Goal: Find specific page/section: Find specific page/section

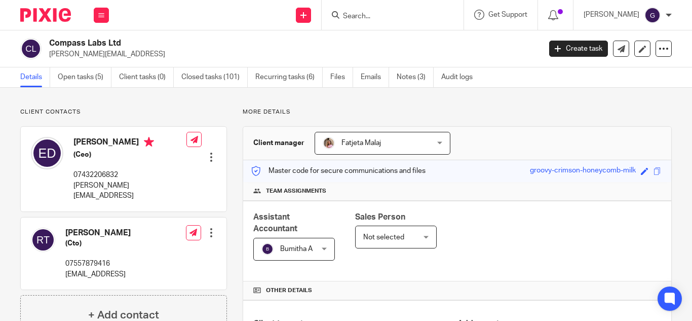
scroll to position [405, 0]
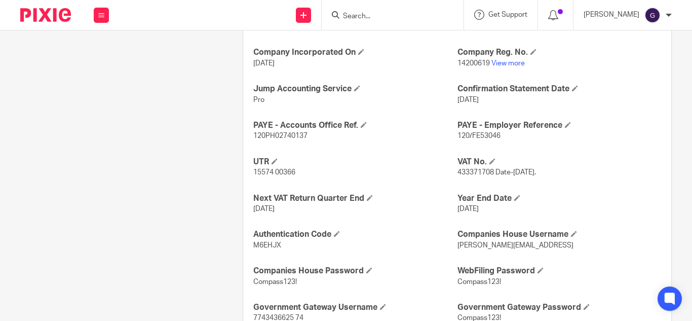
click at [383, 16] on input "Search" at bounding box center [387, 16] width 91 height 9
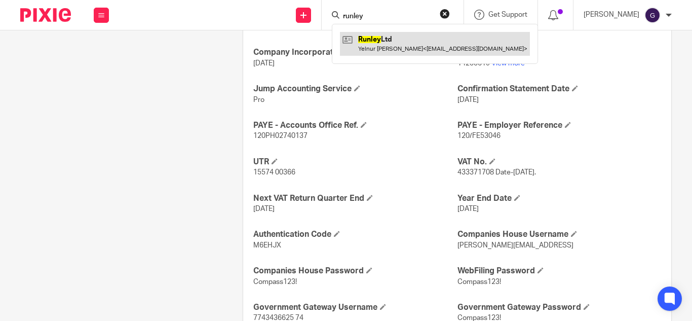
type input "runley"
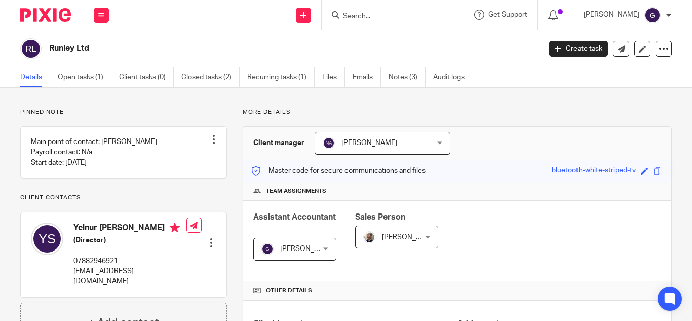
click at [367, 14] on input "Search" at bounding box center [387, 16] width 91 height 9
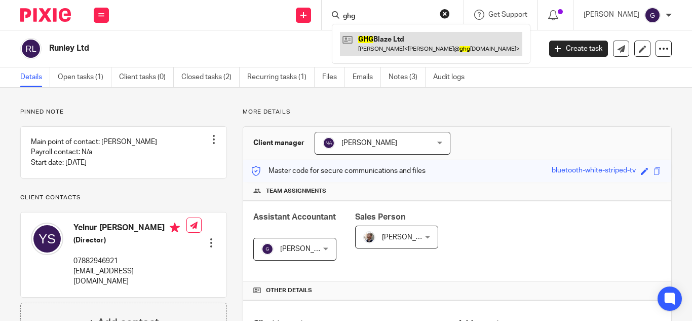
type input "ghg"
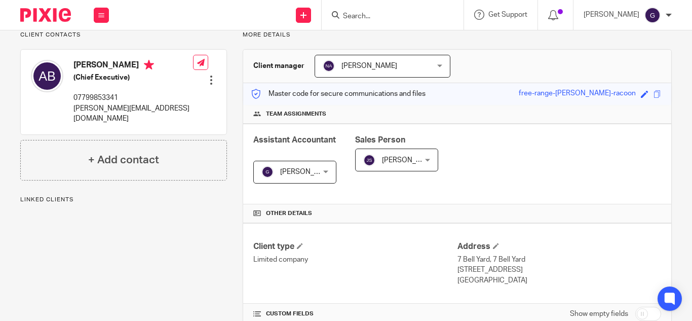
scroll to position [304, 0]
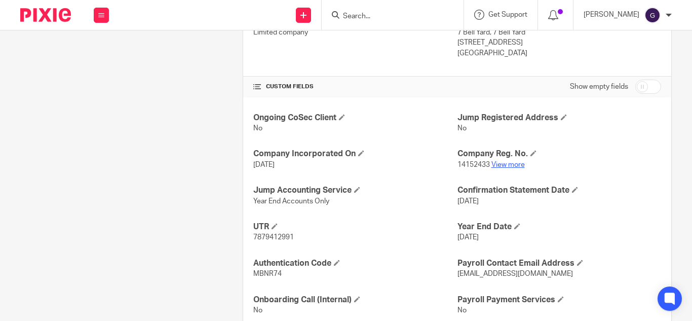
click at [500, 166] on link "View more" at bounding box center [508, 164] width 33 height 7
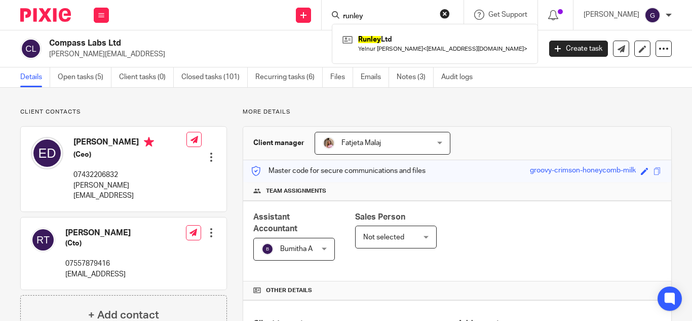
scroll to position [405, 0]
